Goal: Use online tool/utility

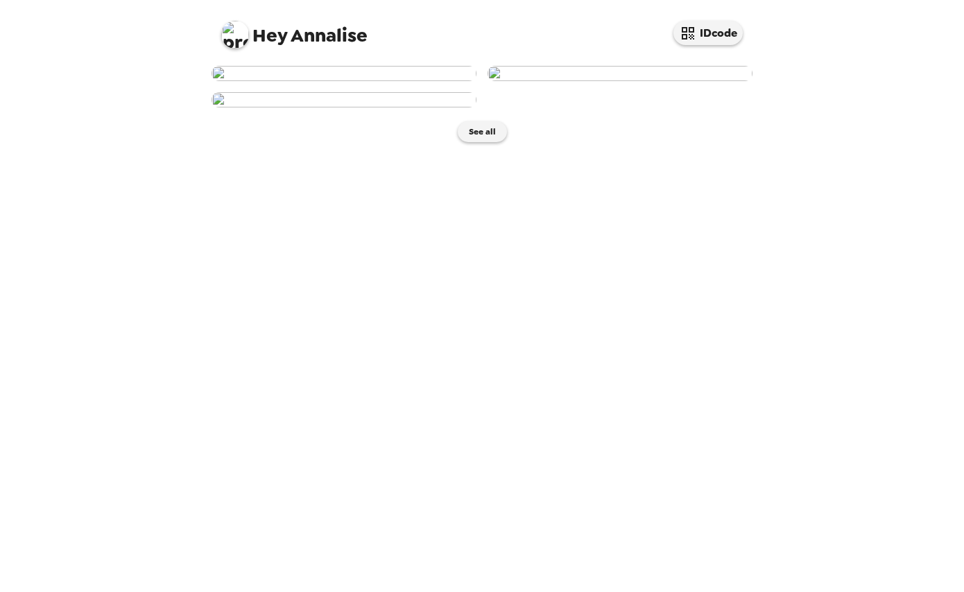
scroll to position [163, 0]
click at [345, 108] on img at bounding box center [344, 99] width 265 height 15
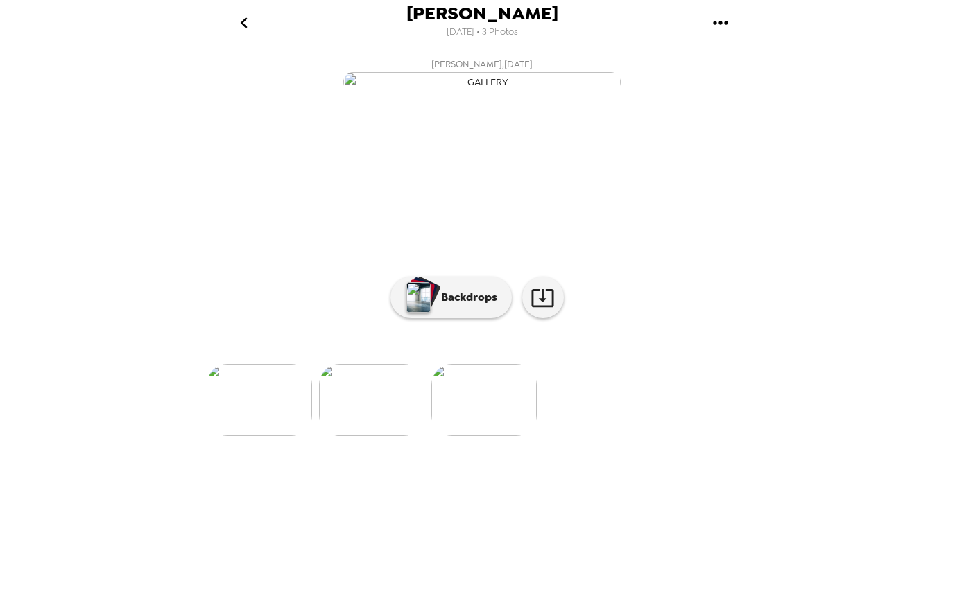
scroll to position [8, 0]
click at [443, 306] on p "Backdrops" at bounding box center [465, 297] width 63 height 17
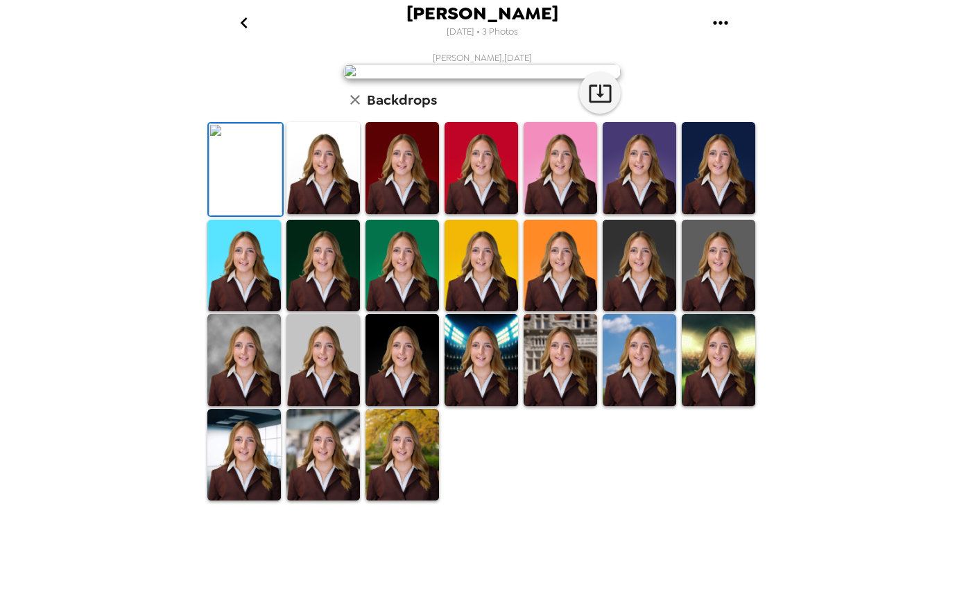
scroll to position [216, 0]
click at [261, 406] on img at bounding box center [244, 360] width 74 height 92
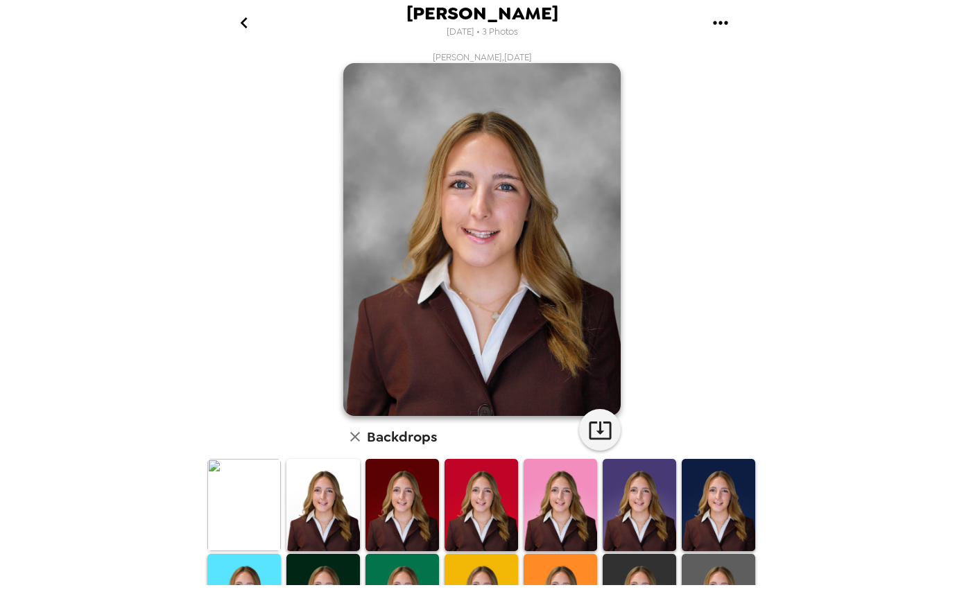
scroll to position [233, 0]
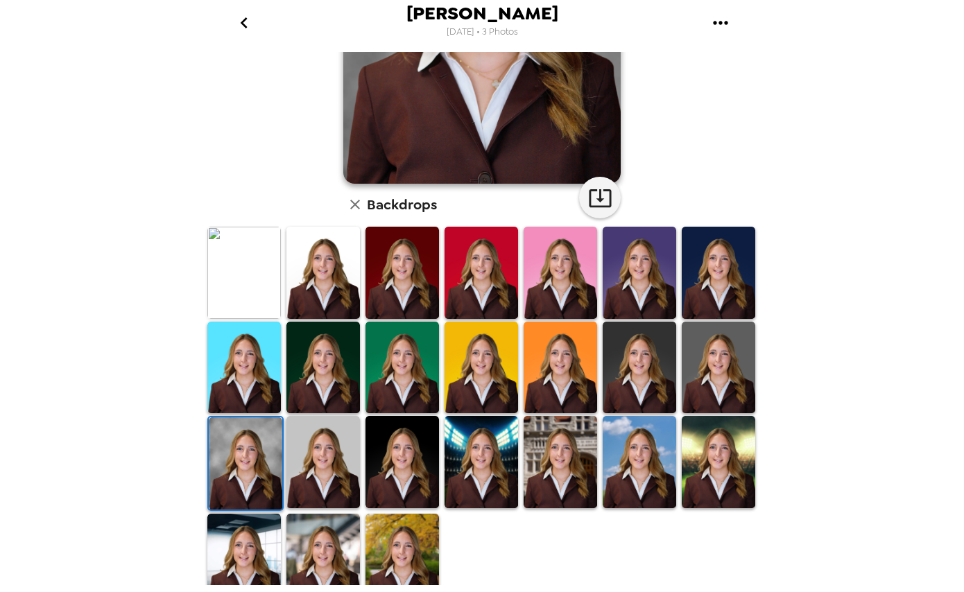
click at [399, 479] on img at bounding box center [403, 462] width 74 height 92
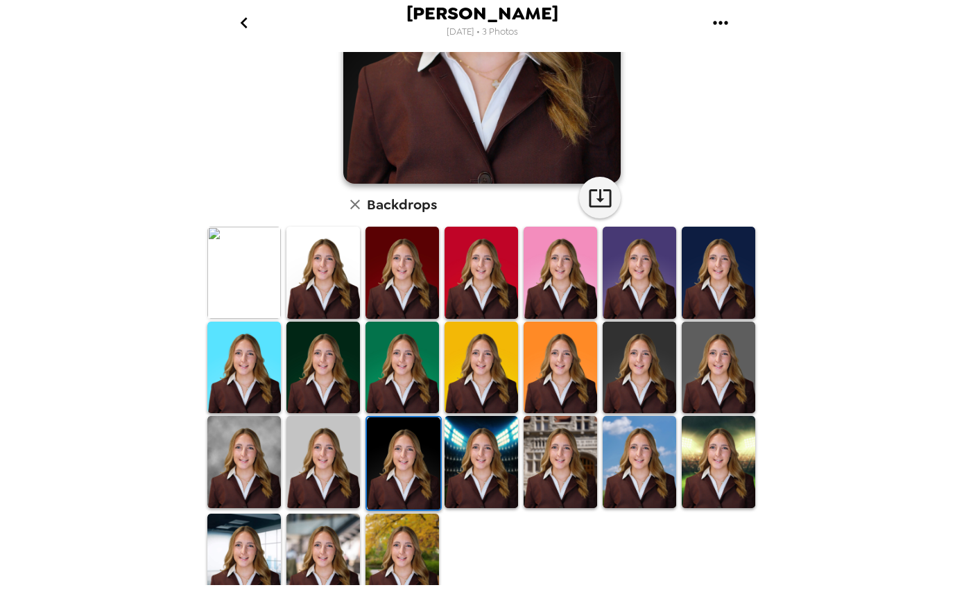
click at [338, 452] on img at bounding box center [323, 462] width 74 height 92
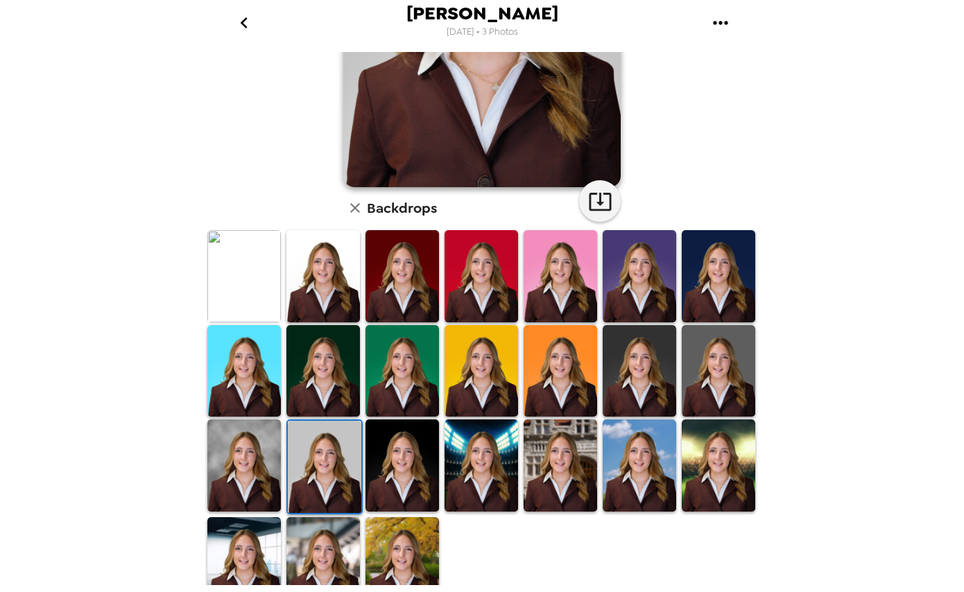
scroll to position [230, 0]
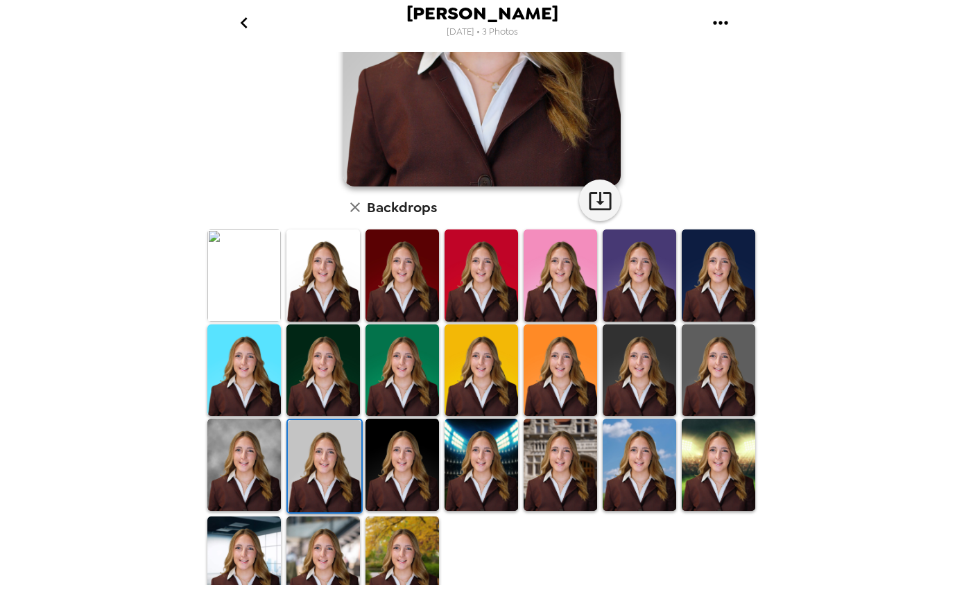
click at [565, 463] on img at bounding box center [561, 465] width 74 height 92
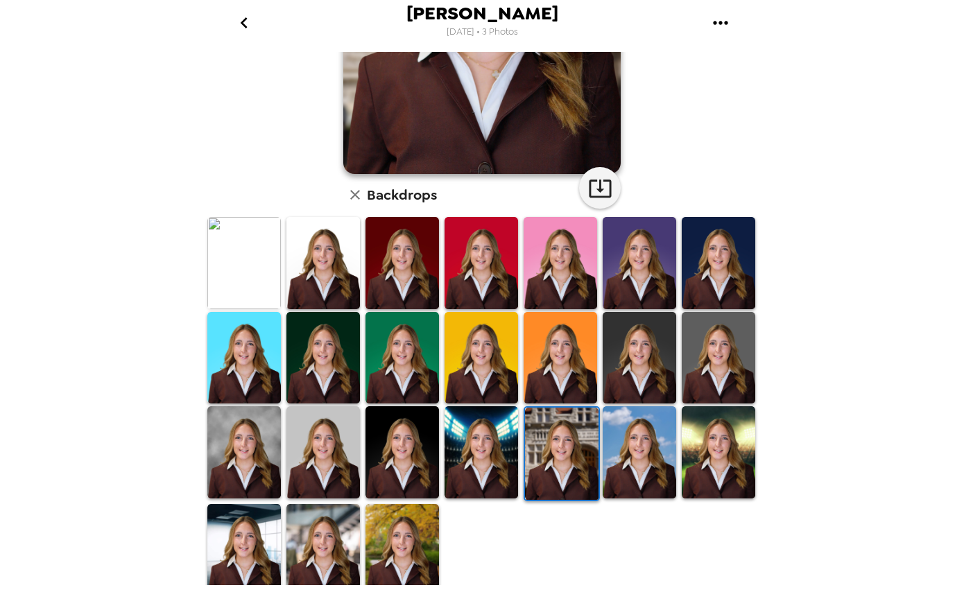
scroll to position [247, 0]
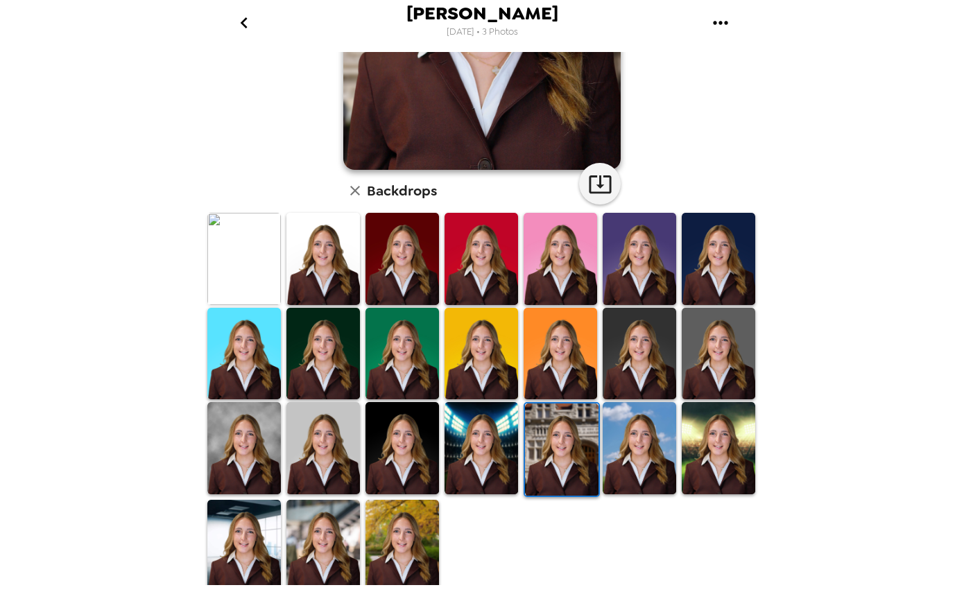
click at [268, 395] on img at bounding box center [244, 354] width 74 height 92
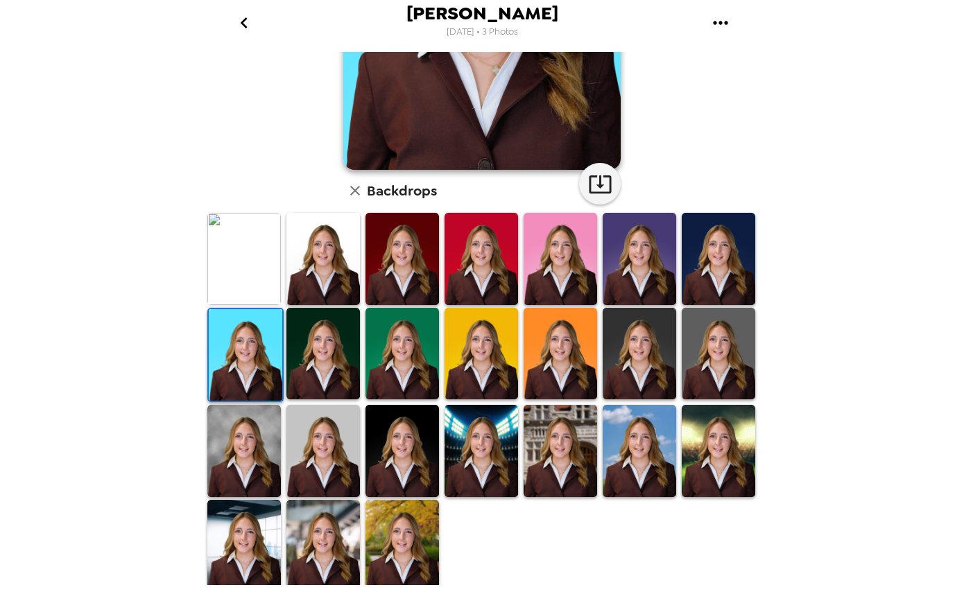
click at [258, 423] on img at bounding box center [244, 451] width 74 height 92
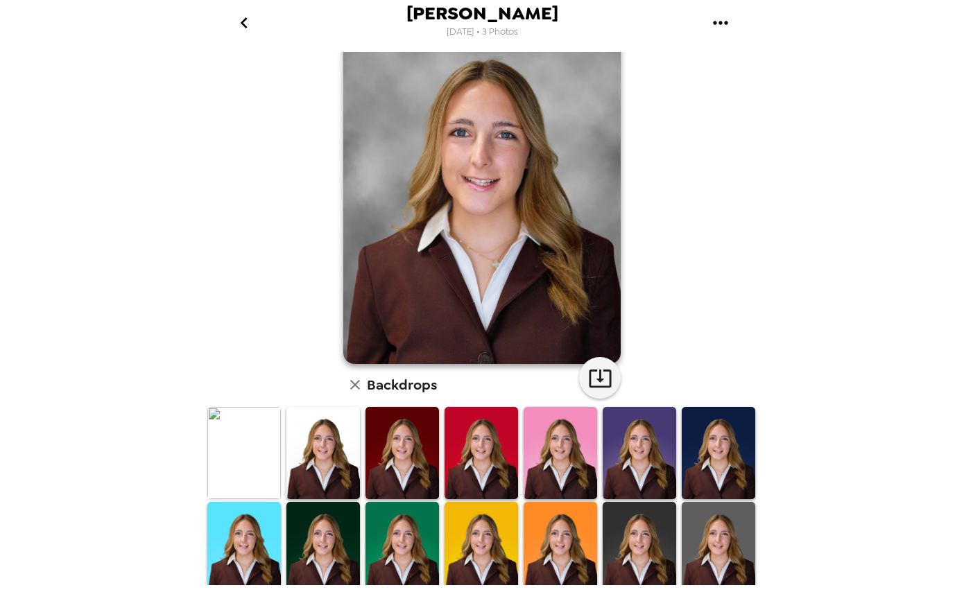
scroll to position [51, 0]
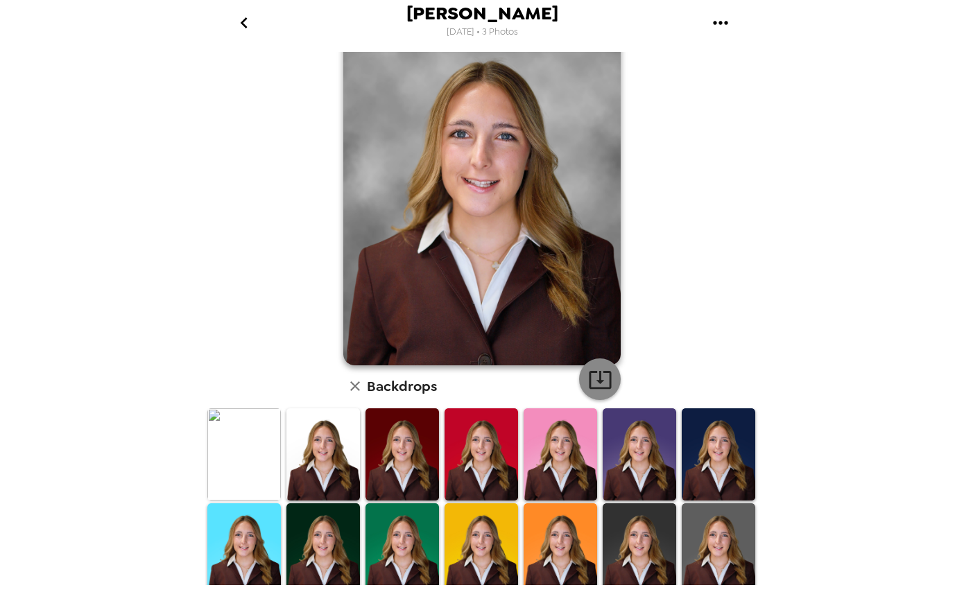
click at [591, 399] on button "button" at bounding box center [600, 380] width 42 height 42
